Goal: Complete application form

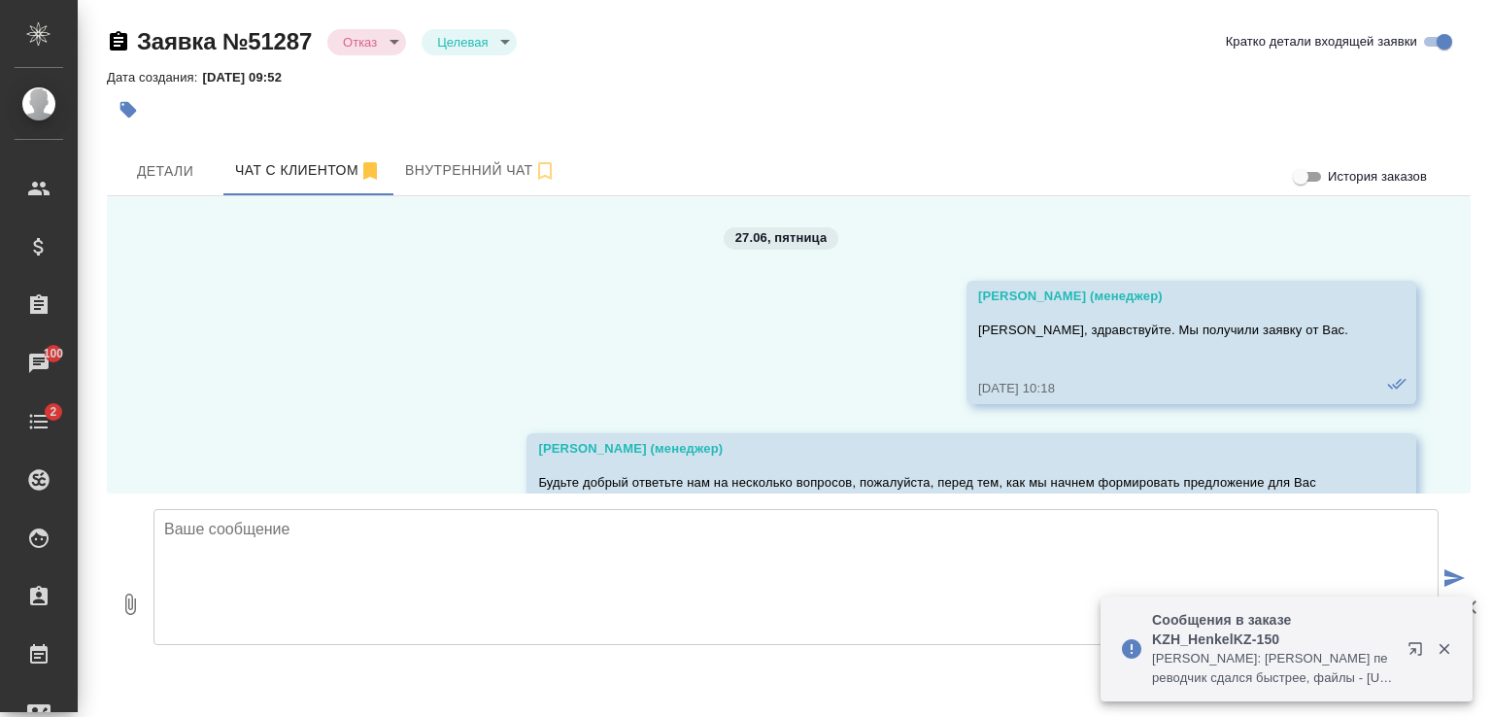
scroll to position [12432, 0]
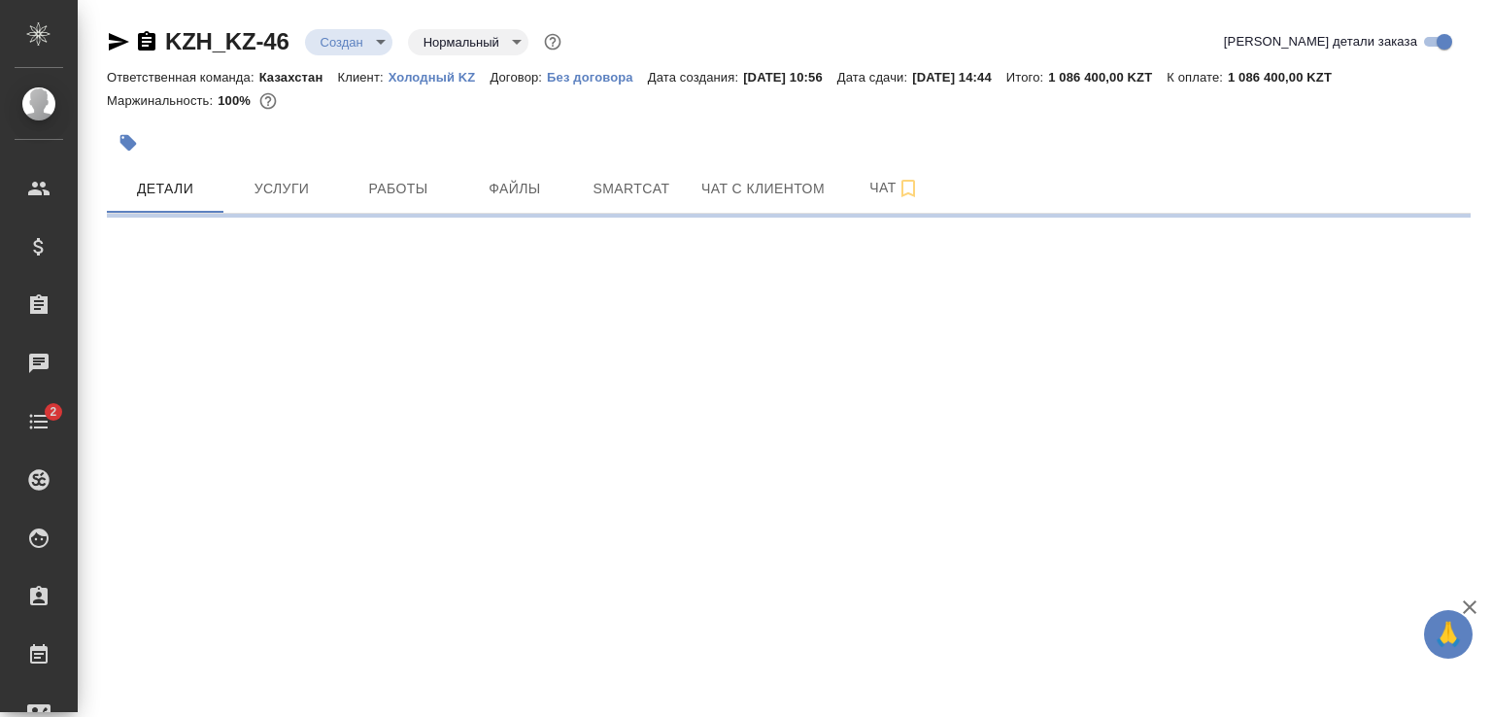
select select "RU"
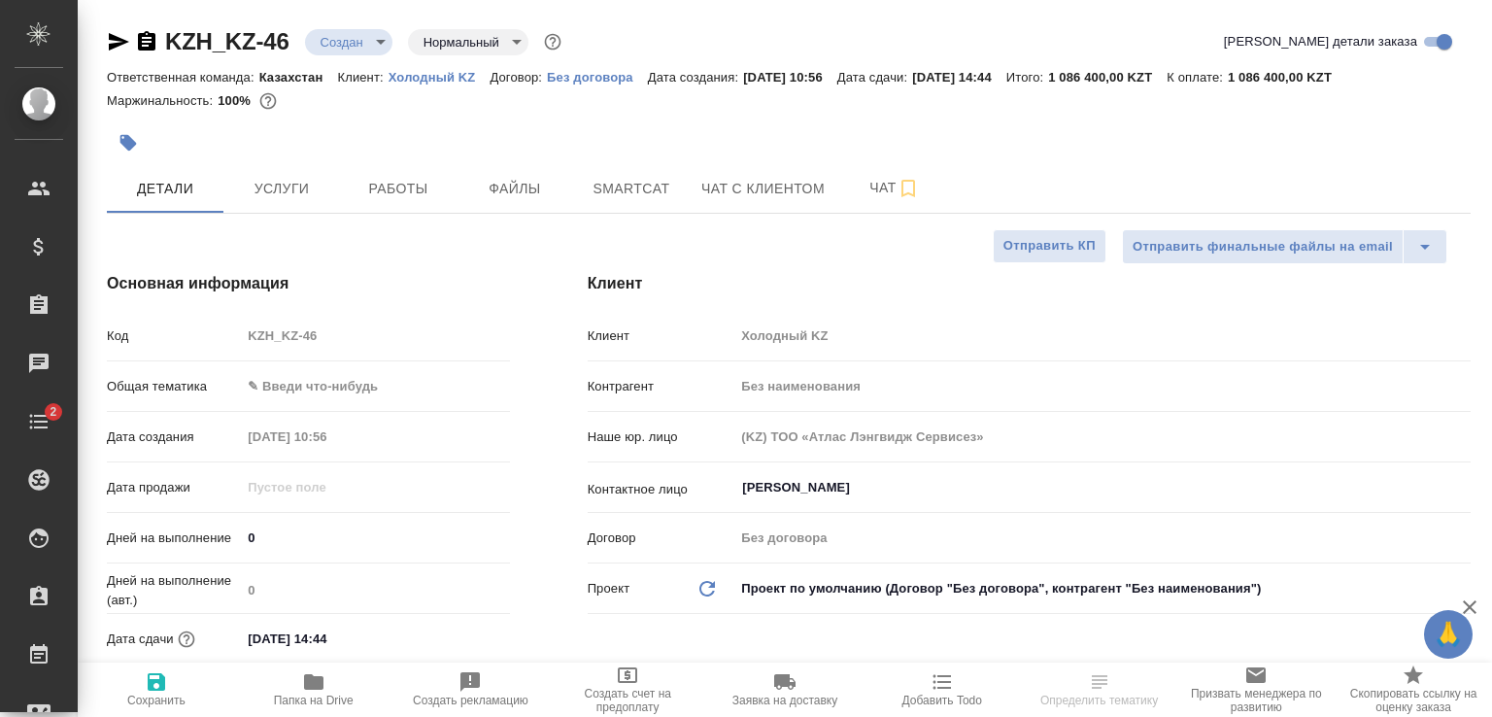
type textarea "x"
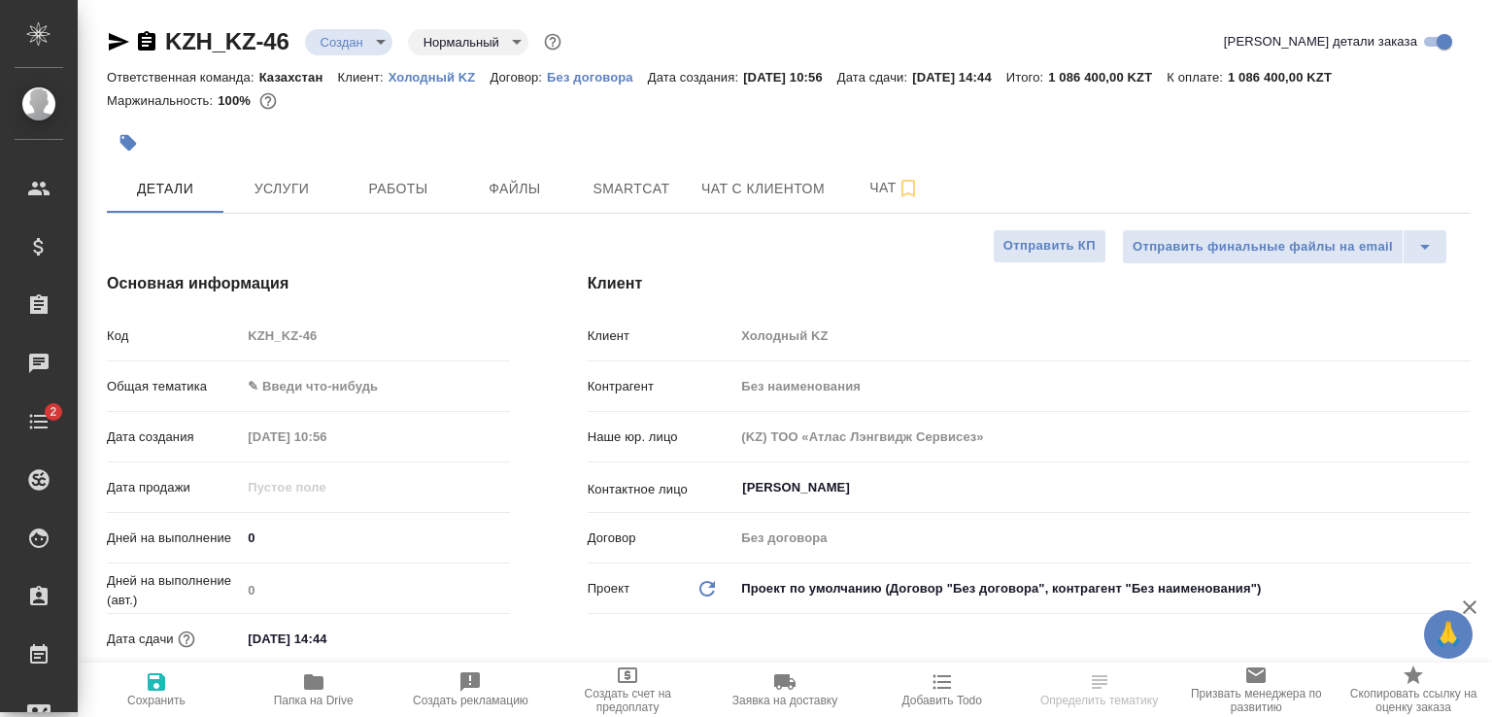
type textarea "x"
type input "Федотова Ирина"
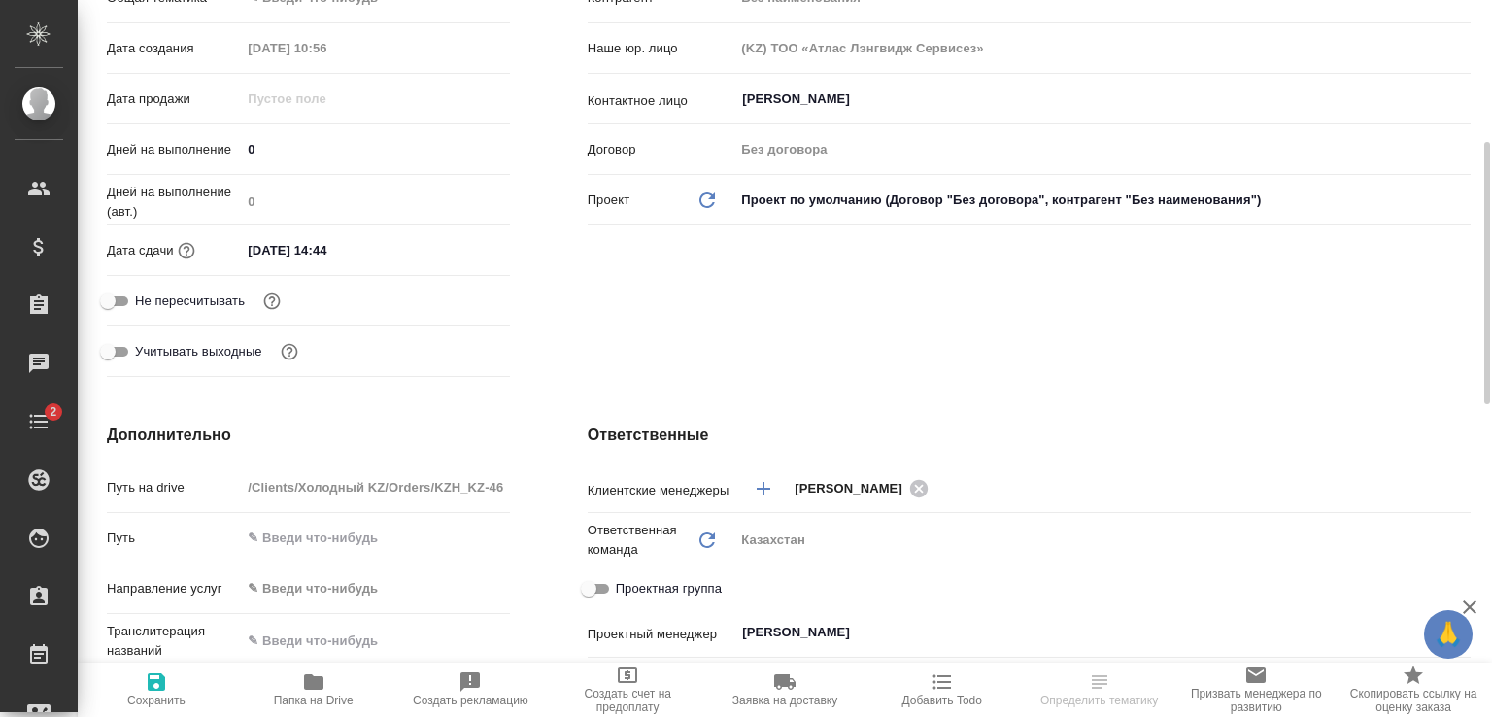
scroll to position [777, 0]
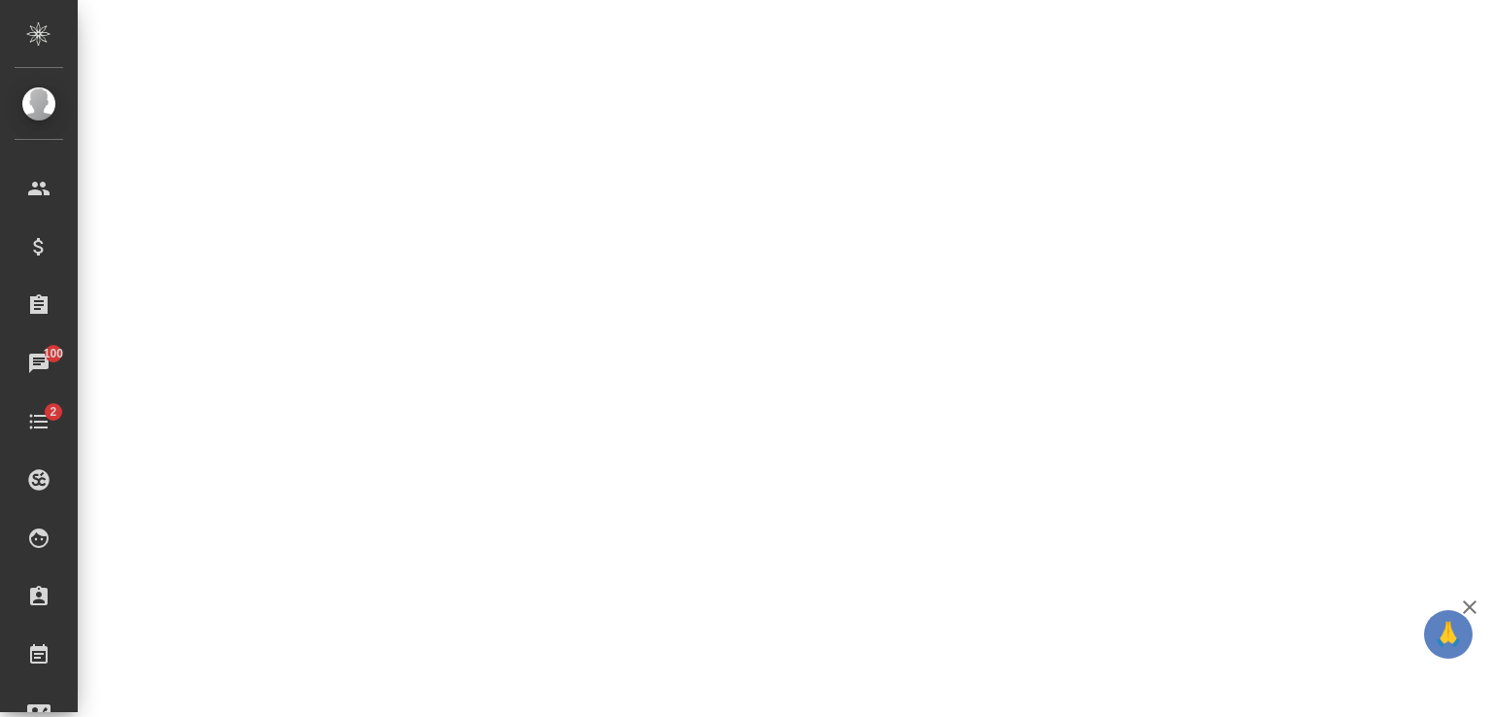
select select "RU"
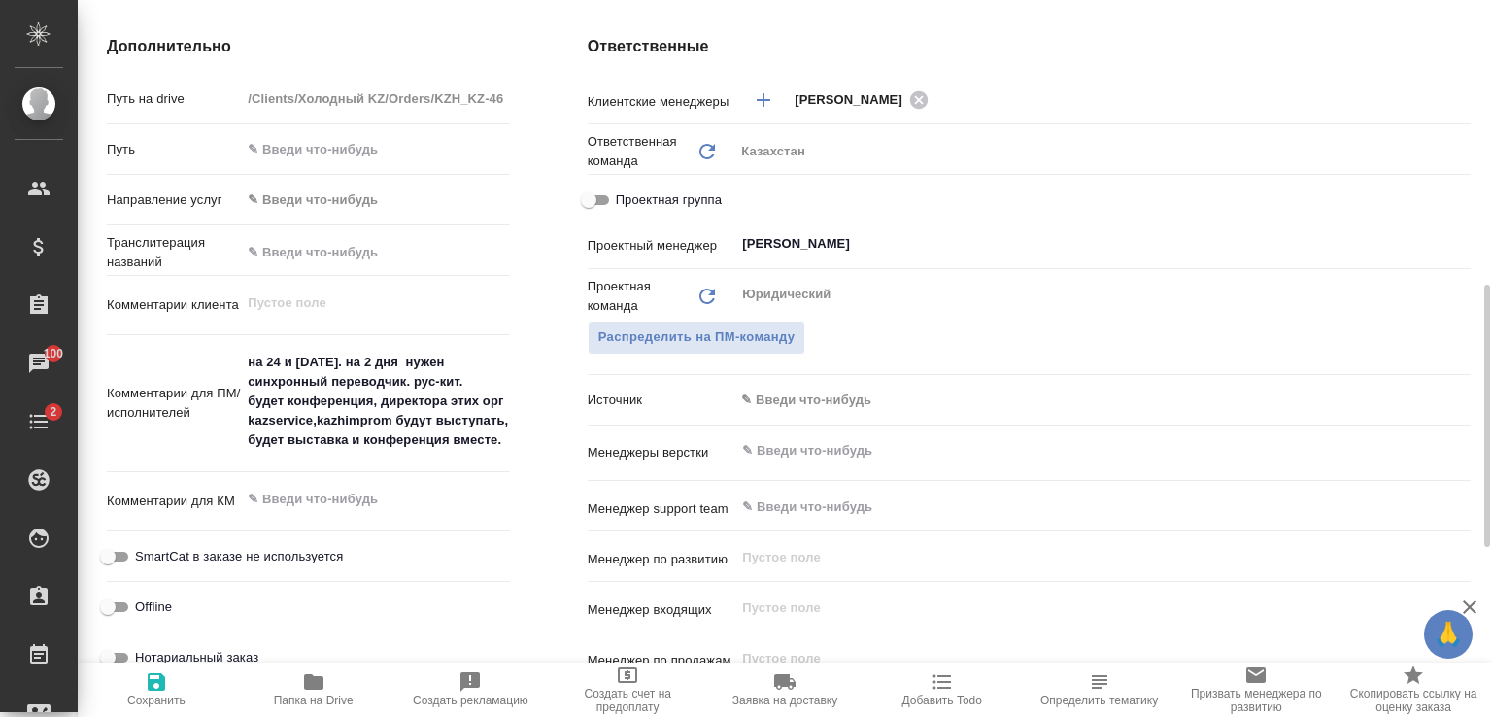
type textarea "x"
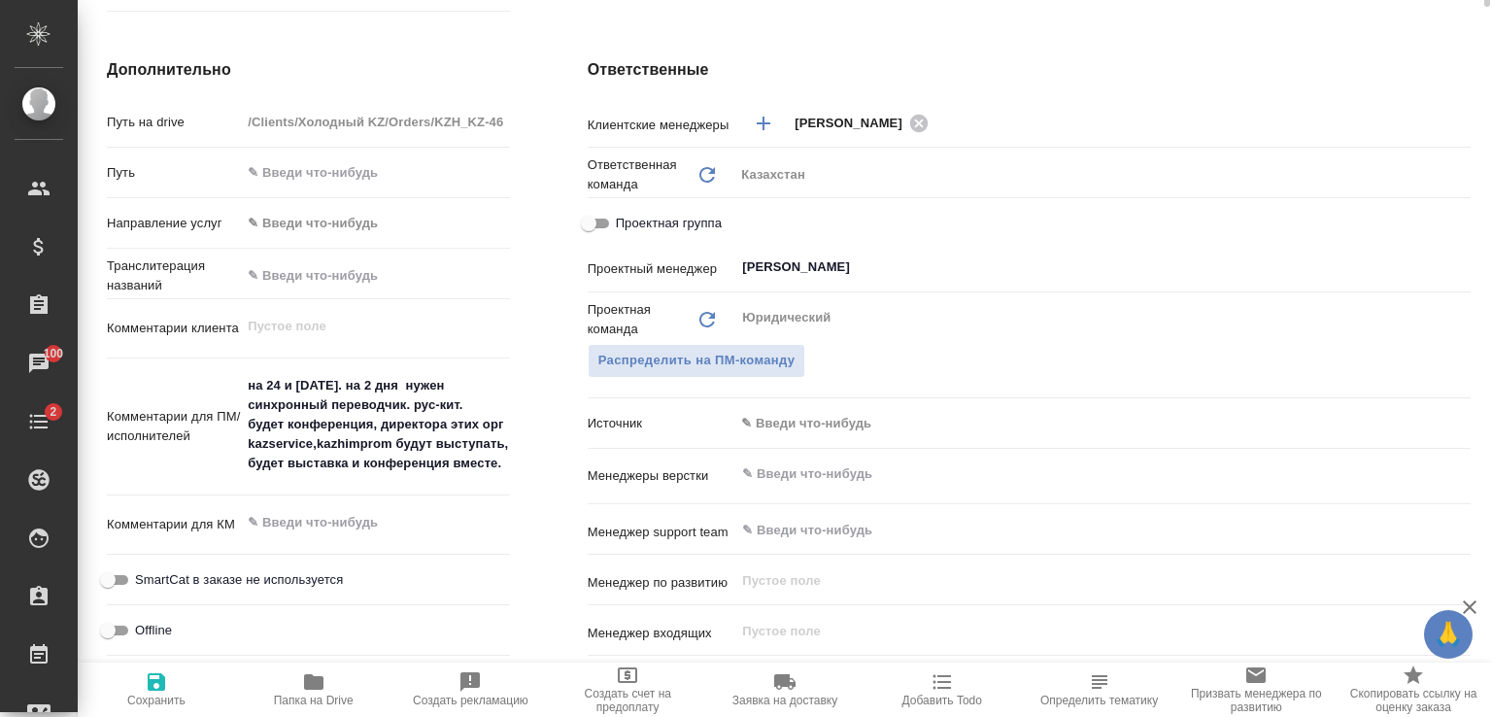
scroll to position [365, 0]
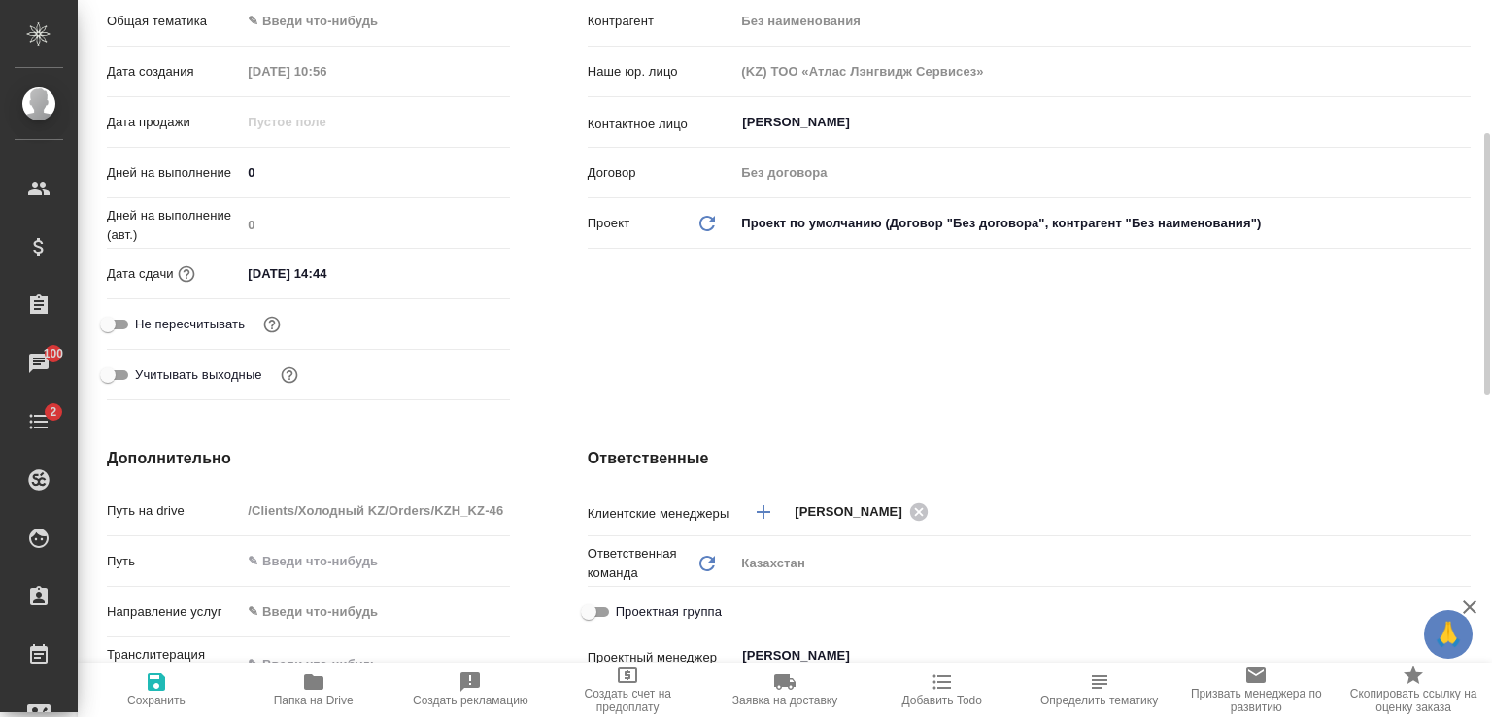
type textarea "x"
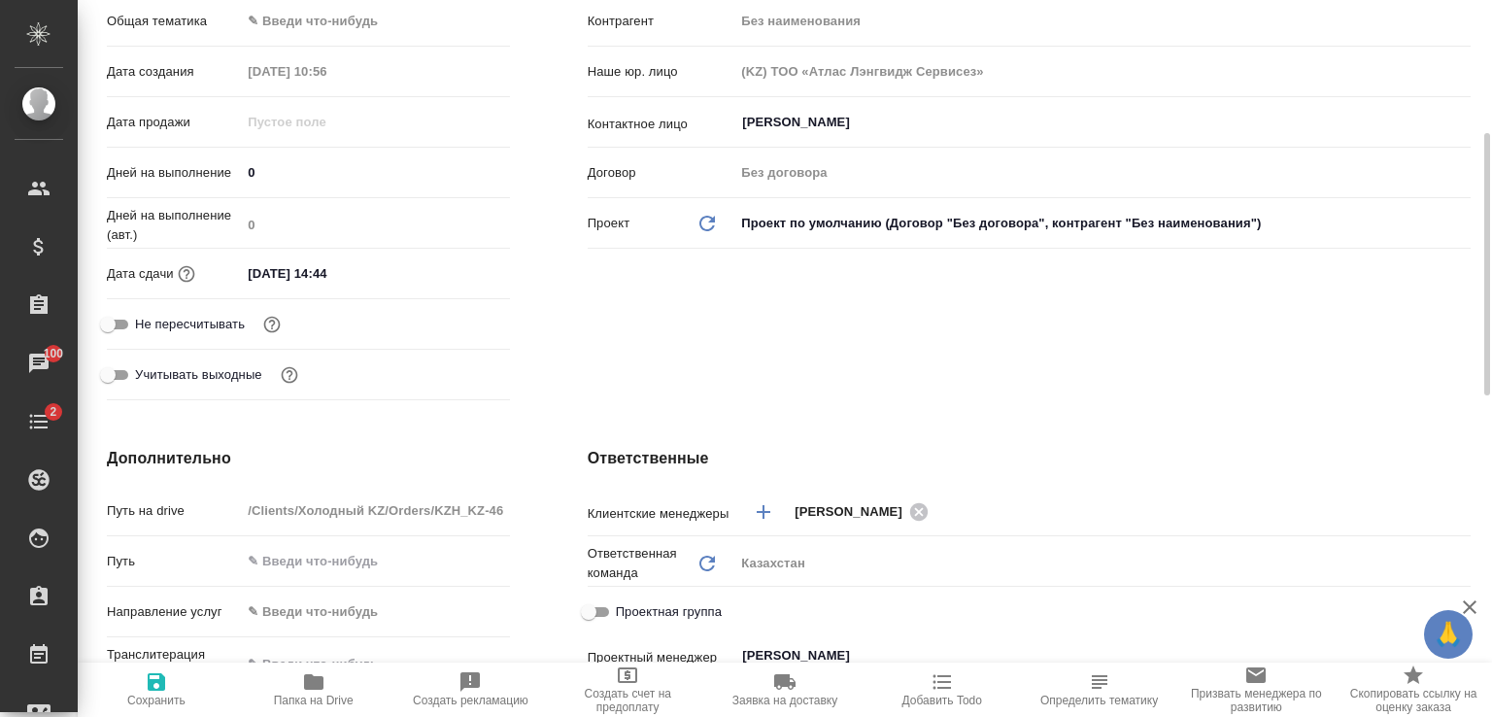
type textarea "x"
